Goal: Check status

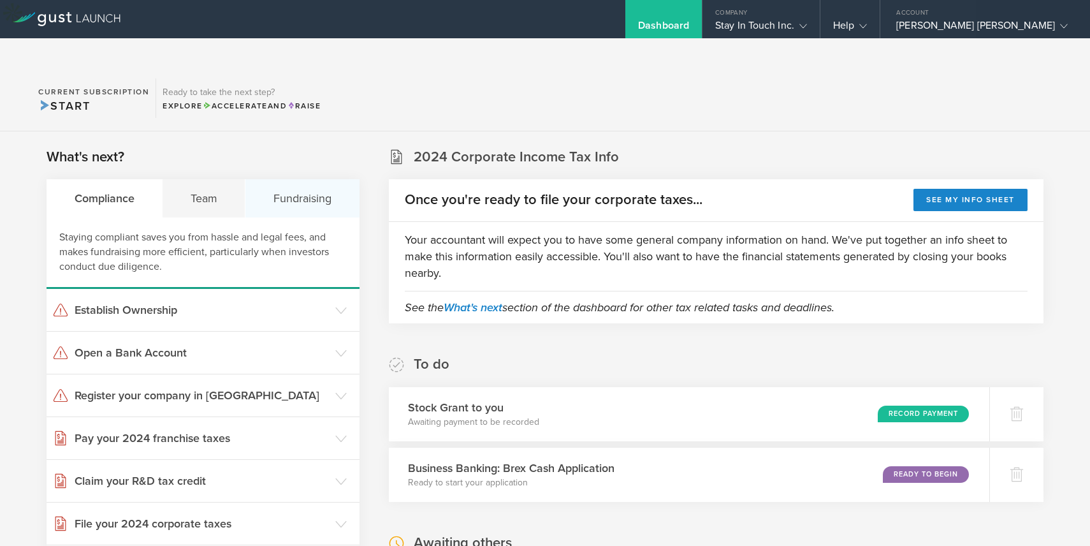
click at [317, 179] on div "Fundraising" at bounding box center [301, 198] width 113 height 38
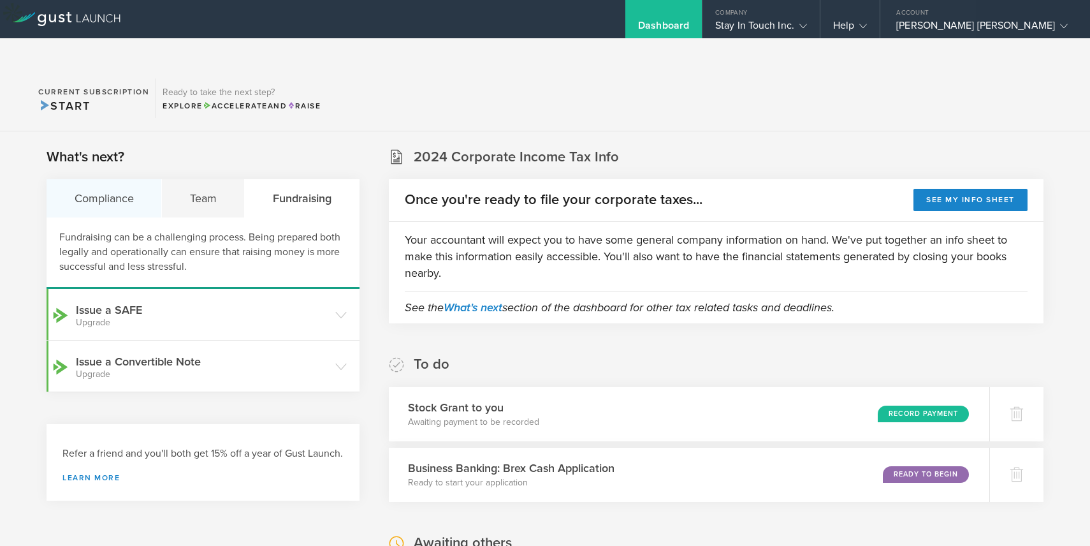
click at [116, 179] on div "Compliance" at bounding box center [104, 198] width 115 height 38
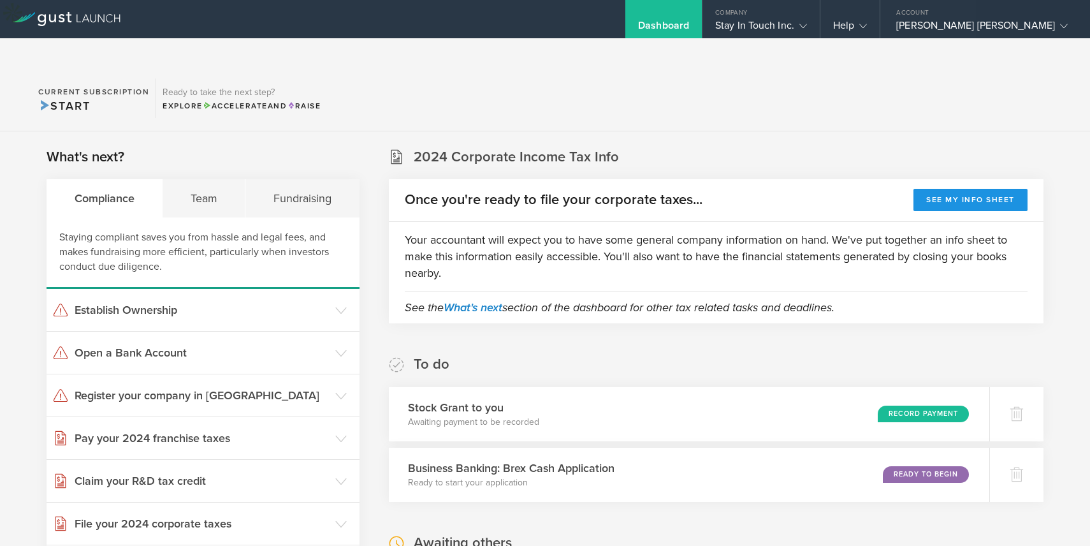
click at [969, 189] on button "See my info sheet" at bounding box center [970, 200] width 114 height 22
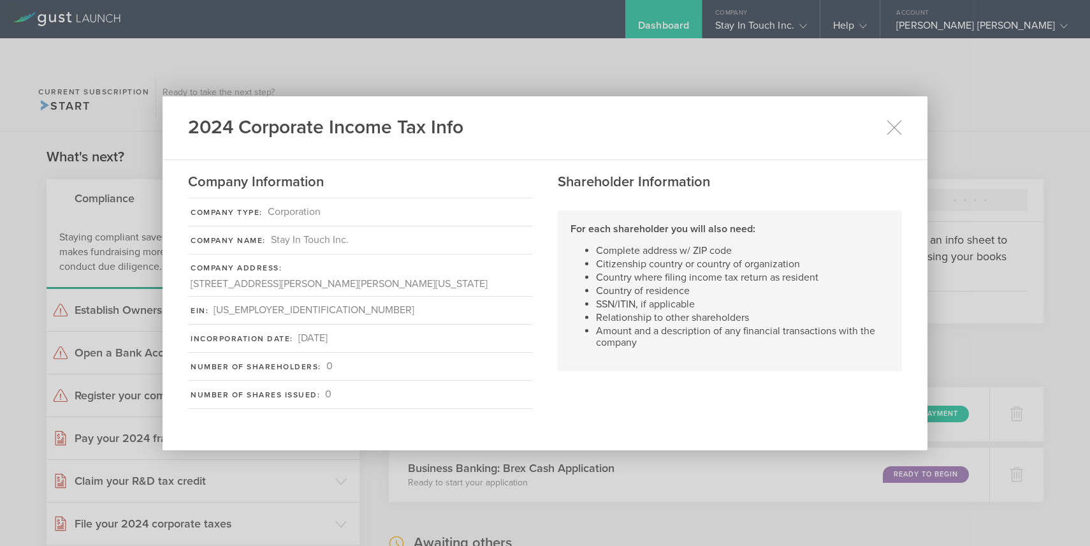
click at [602, 325] on li "Amount and a description of any financial transactions with the company" at bounding box center [742, 336] width 293 height 23
click at [892, 132] on icon at bounding box center [894, 127] width 16 height 16
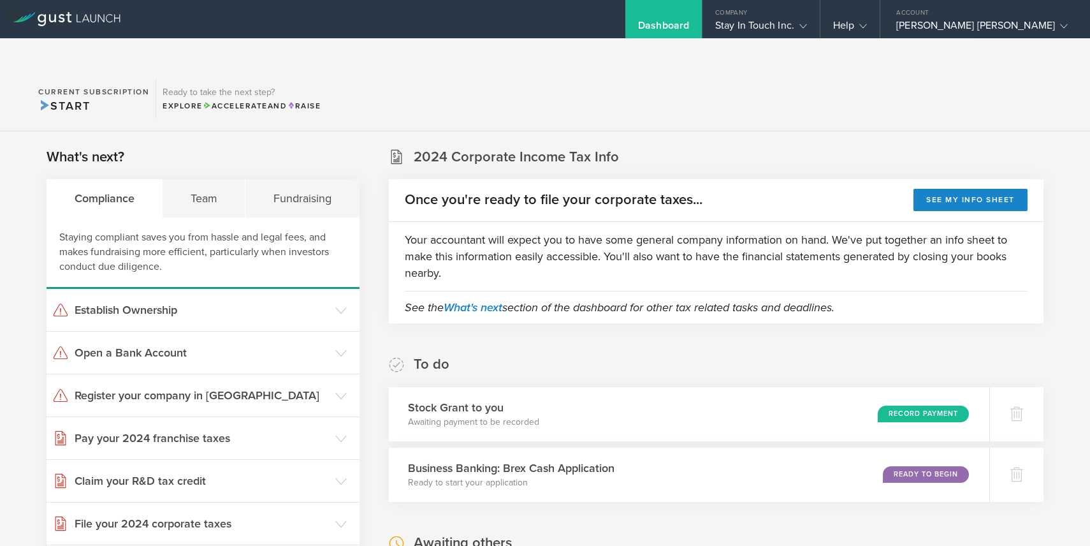
scroll to position [142, 0]
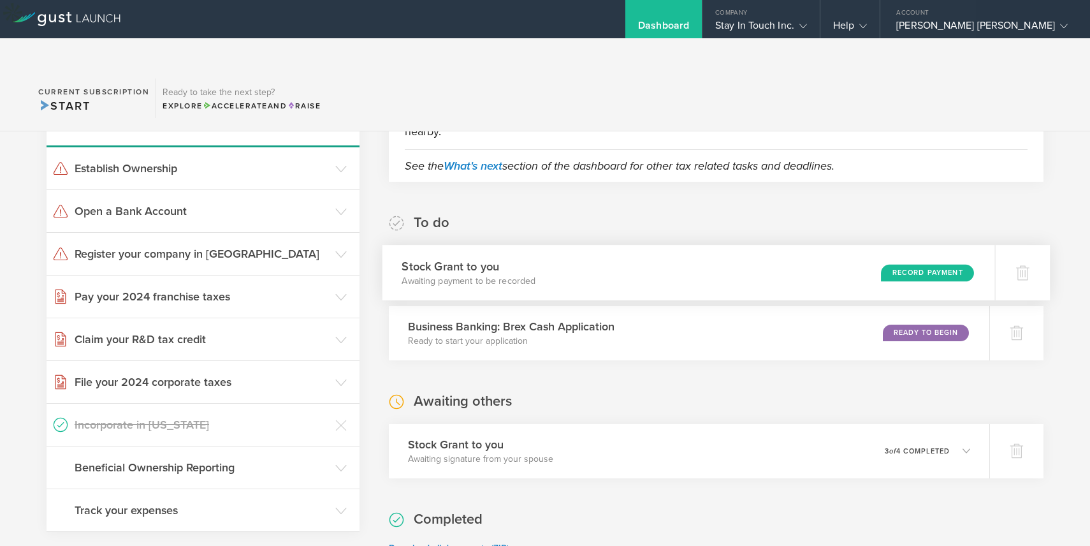
click at [882, 264] on div "Record Payment" at bounding box center [927, 272] width 93 height 17
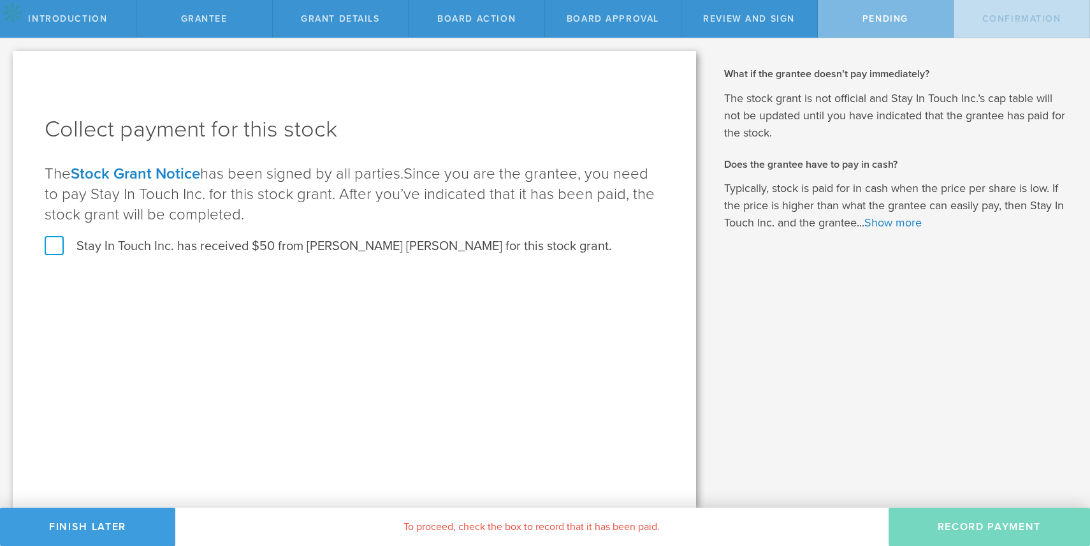
click at [75, 6] on div "Introduction" at bounding box center [68, 19] width 136 height 38
click at [222, 24] on span "Grantee" at bounding box center [204, 18] width 47 height 11
click at [70, 525] on button "Finish Later" at bounding box center [87, 526] width 175 height 38
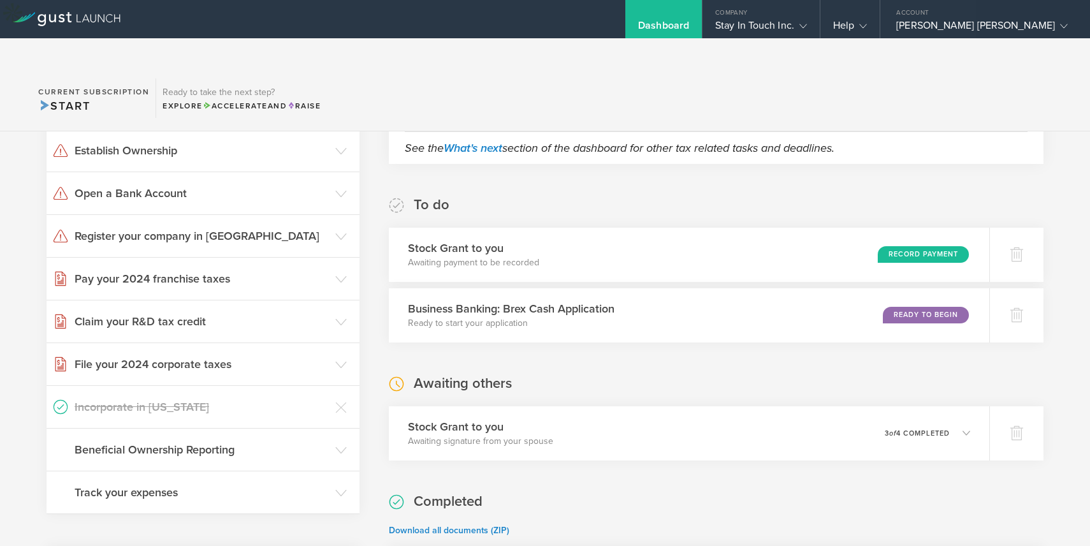
scroll to position [201, 0]
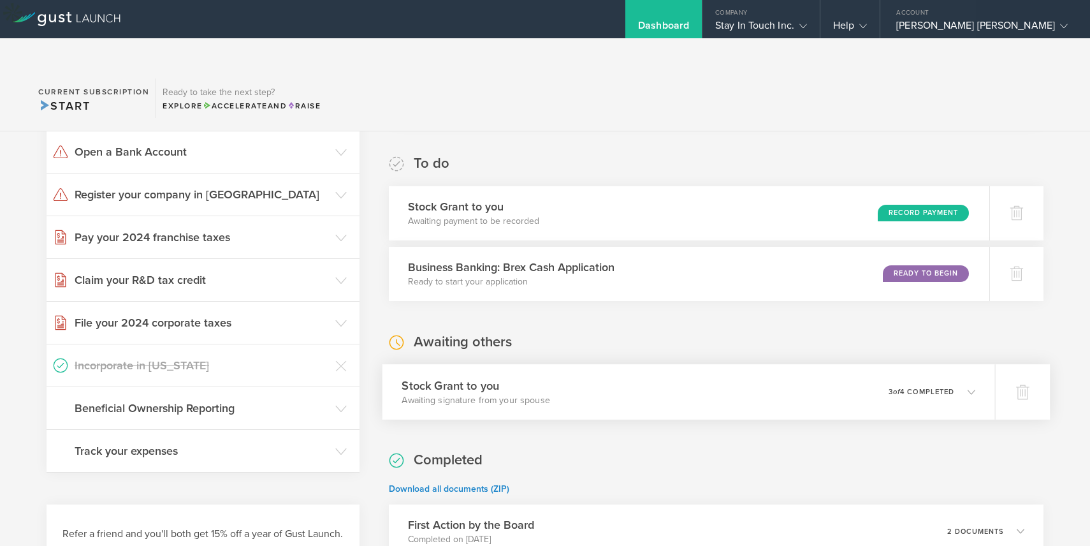
click at [518, 393] on p "Awaiting signature from your spouse" at bounding box center [476, 399] width 149 height 13
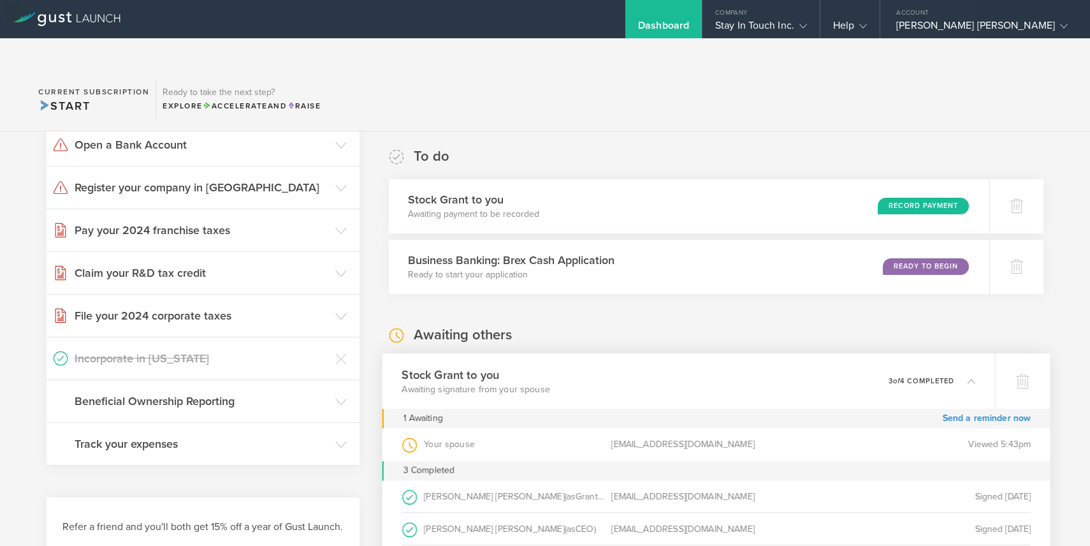
scroll to position [209, 0]
click at [502, 479] on div "[PERSON_NAME] [PERSON_NAME] (as [PERSON_NAME] )" at bounding box center [507, 495] width 210 height 32
click at [503, 479] on div "Choi Kiu Ada Wong (as Grantee )" at bounding box center [507, 495] width 210 height 32
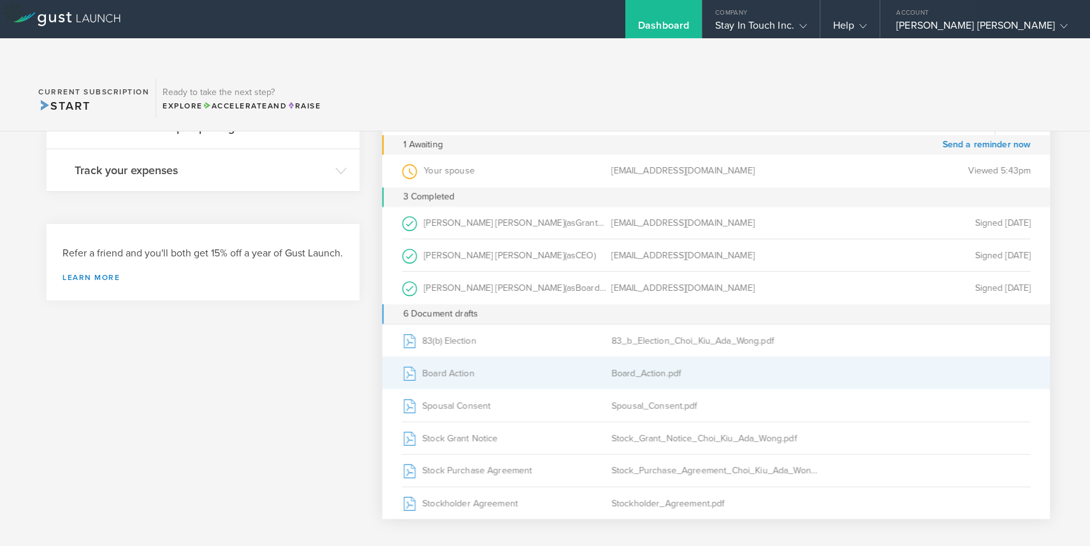
scroll to position [483, 0]
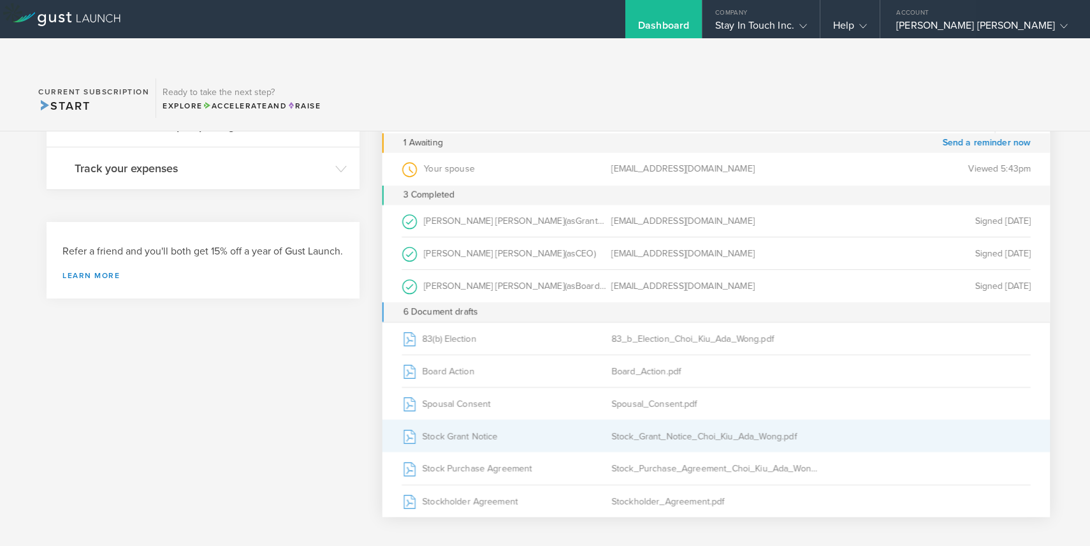
click at [513, 419] on div "Stock Grant Notice" at bounding box center [507, 435] width 210 height 32
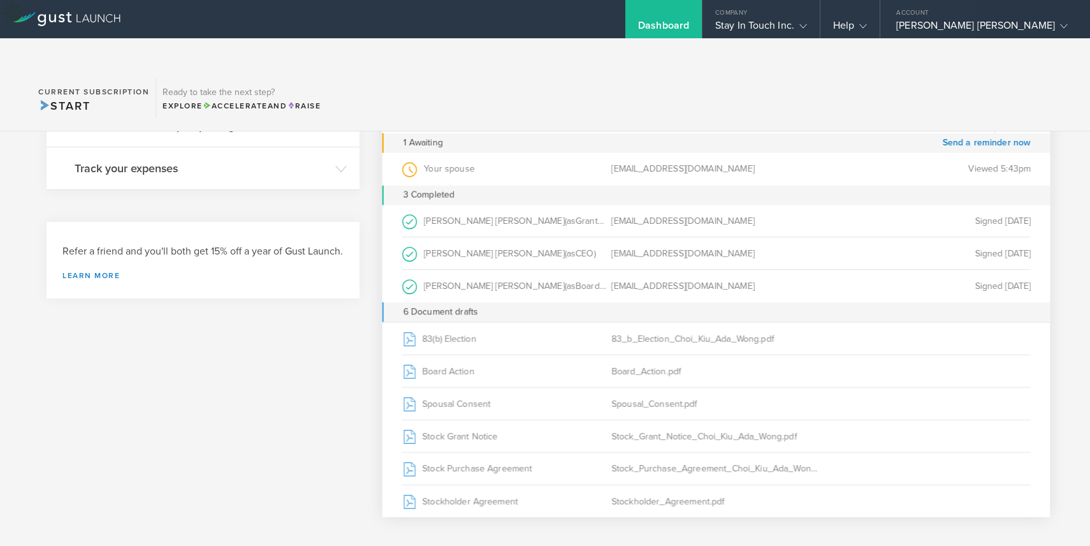
click at [258, 374] on div "What's next? Compliance Team Fundraising Staying compliant saves you from hassl…" at bounding box center [203, 250] width 313 height 1173
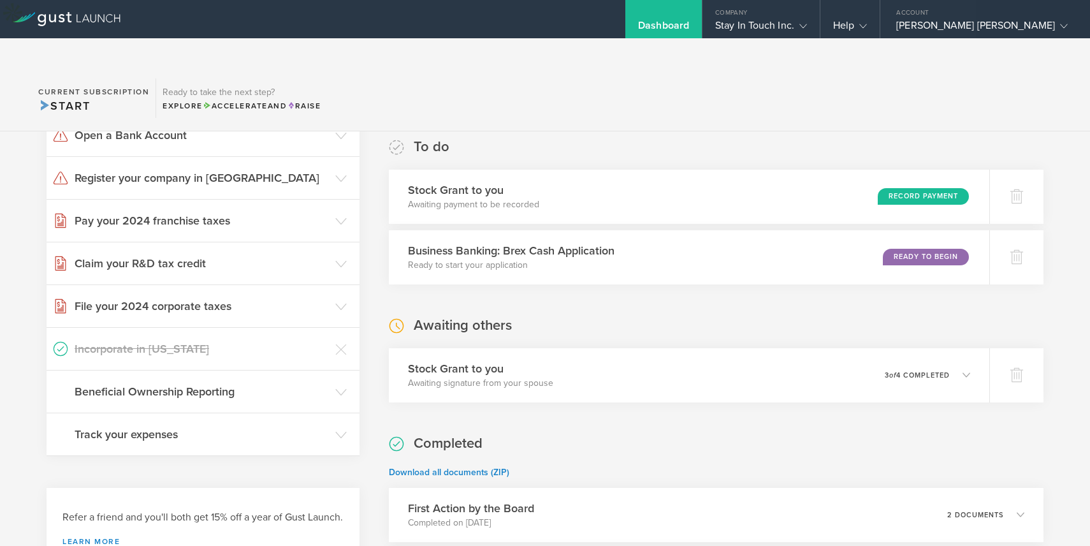
scroll to position [305, 0]
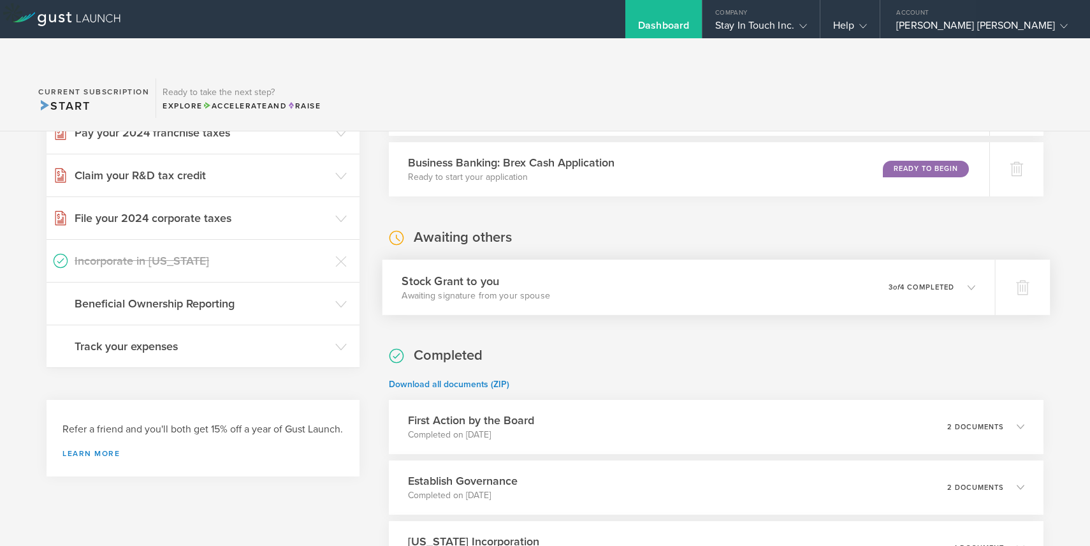
click at [519, 272] on h3 "Stock Grant to you" at bounding box center [476, 280] width 149 height 17
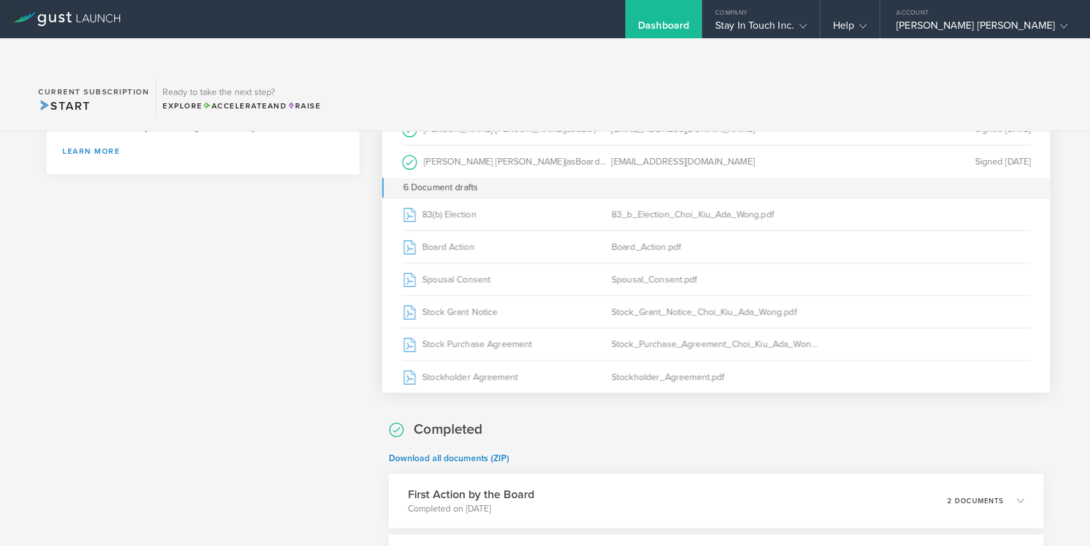
scroll to position [748, 0]
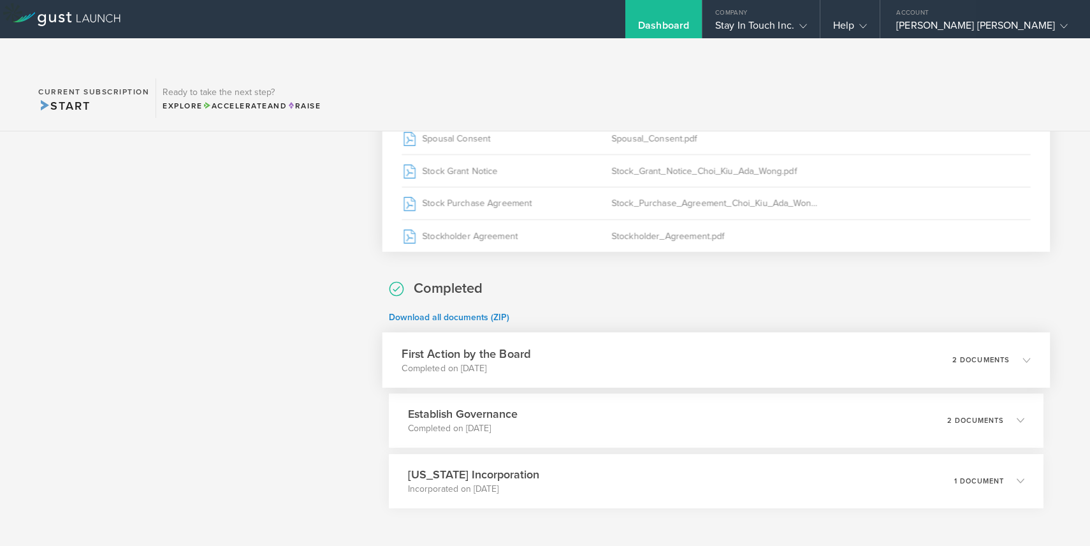
click at [469, 348] on div "First Action by the Board Completed on Jul 14, 2024 2 documents" at bounding box center [716, 359] width 668 height 55
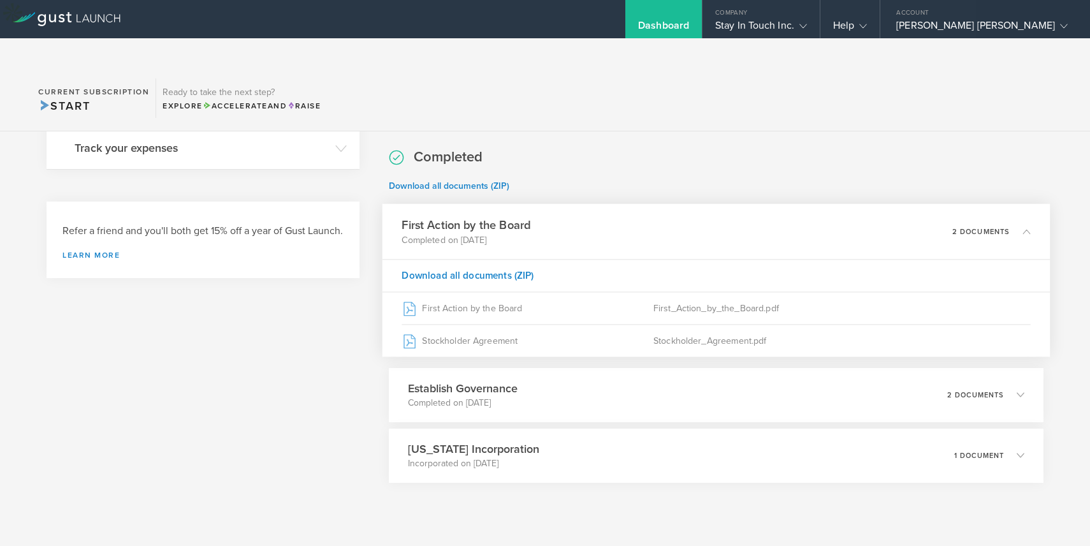
scroll to position [503, 0]
click at [469, 397] on p "Completed on Jul 14, 2024" at bounding box center [458, 403] width 112 height 13
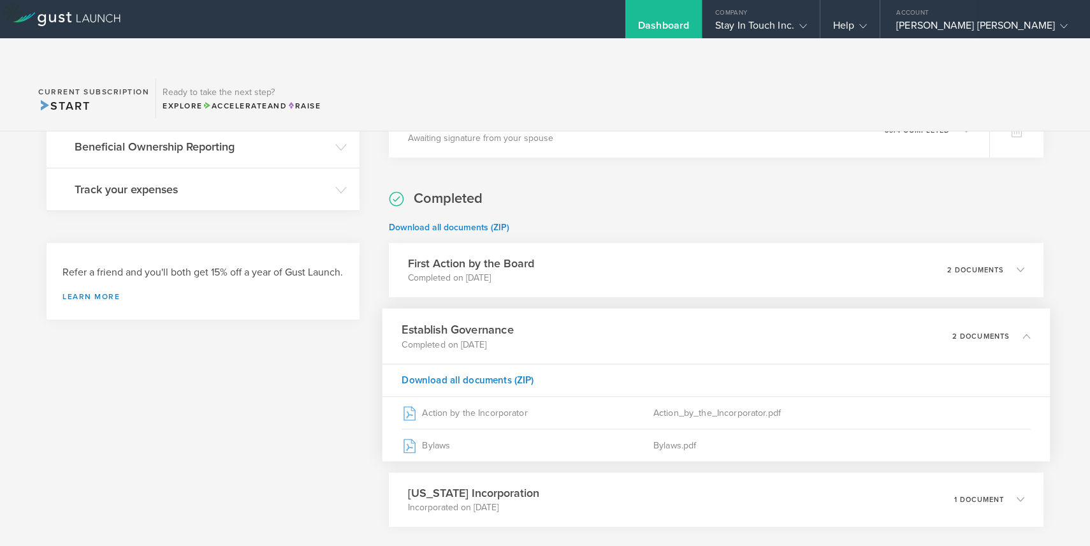
scroll to position [506, 0]
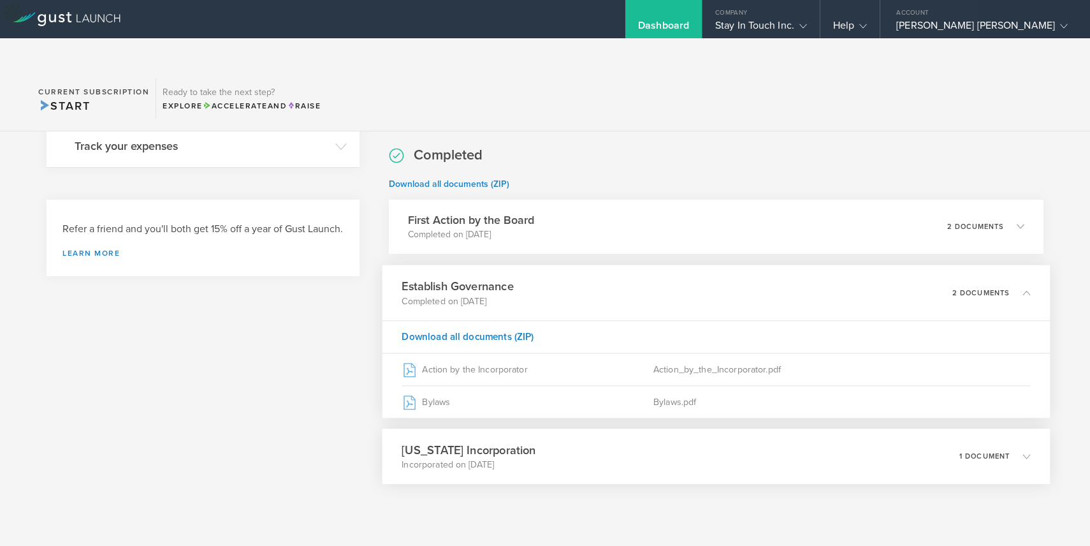
click at [447, 458] on p "Incorporated on Jul 8, 2024" at bounding box center [469, 464] width 134 height 13
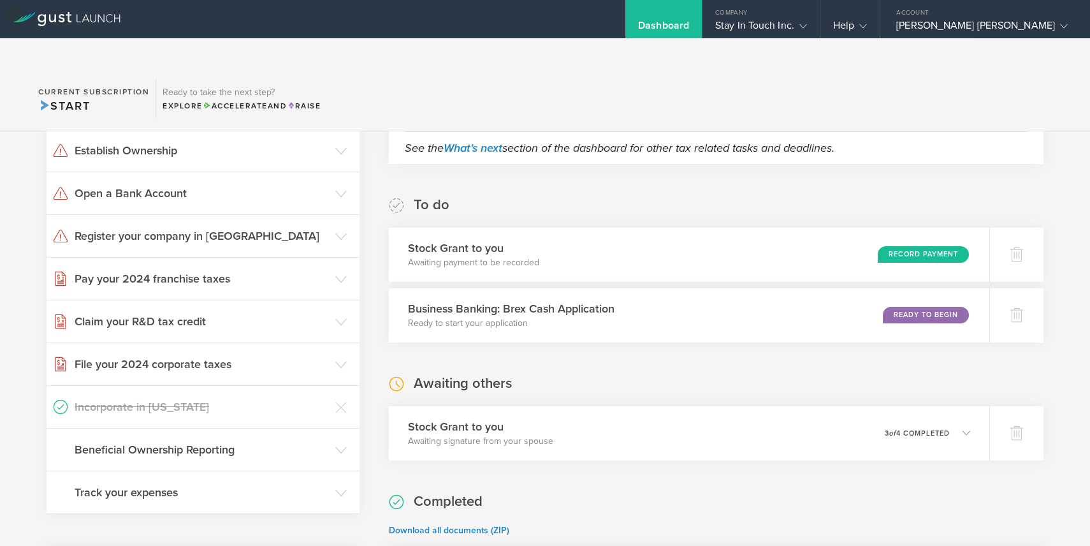
scroll to position [206, 0]
